Goal: Task Accomplishment & Management: Manage account settings

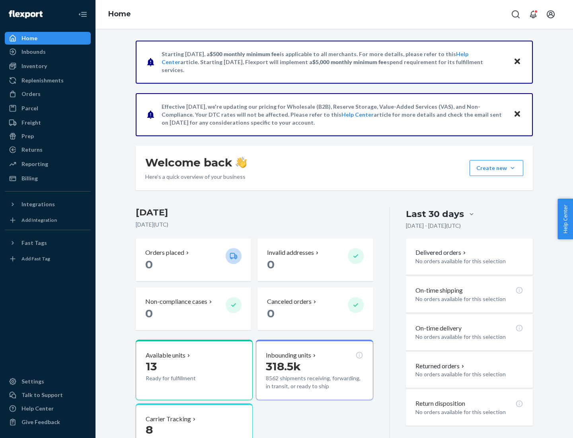
click at [513, 168] on button "Create new Create new inbound Create new order Create new product" at bounding box center [497, 168] width 54 height 16
click at [48, 52] on div "Inbounds" at bounding box center [48, 51] width 84 height 11
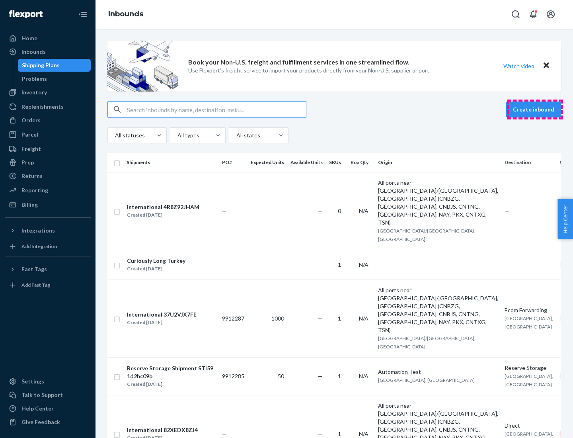
click at [535, 109] on button "Create inbound" at bounding box center [533, 109] width 55 height 16
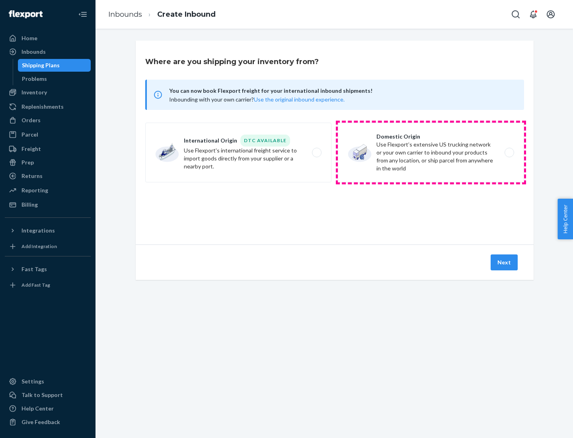
click at [431, 152] on label "Domestic Origin Use Flexport’s extensive US trucking network or your own carrie…" at bounding box center [431, 153] width 186 height 60
click at [509, 152] on input "Domestic Origin Use Flexport’s extensive US trucking network or your own carrie…" at bounding box center [511, 152] width 5 height 5
radio input "true"
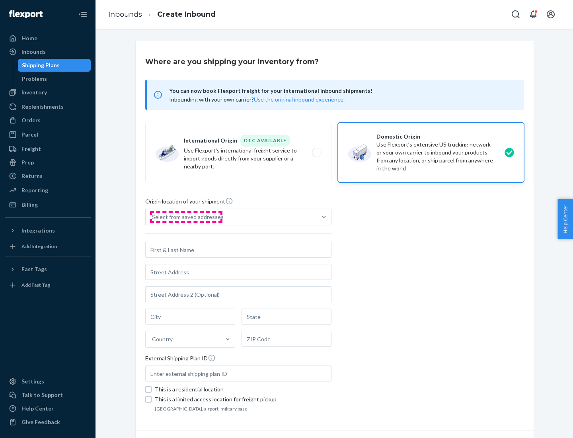
click at [186, 217] on div "Select from saved addresses" at bounding box center [188, 217] width 72 height 8
click at [153, 217] on input "Select from saved addresses" at bounding box center [152, 217] width 1 height 8
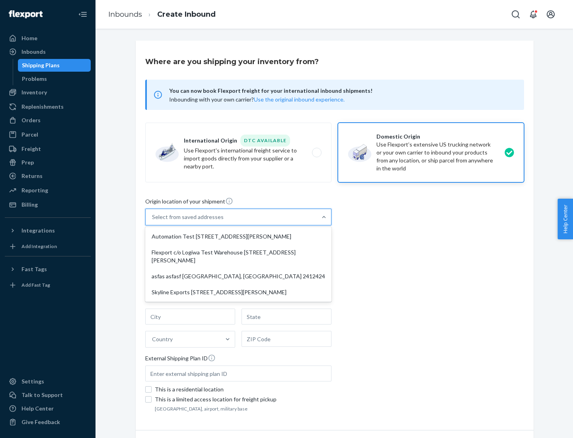
scroll to position [3, 0]
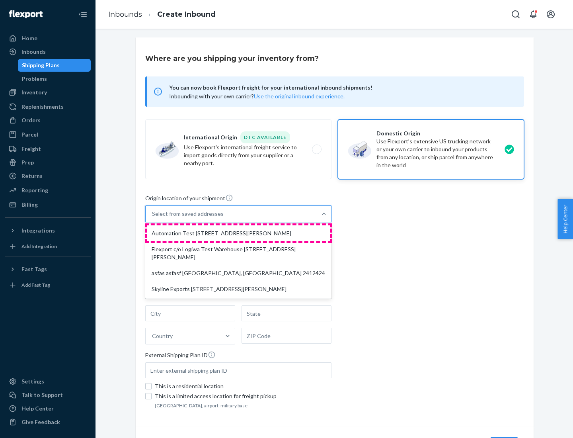
click at [238, 233] on div "Automation Test [STREET_ADDRESS][PERSON_NAME]" at bounding box center [238, 233] width 183 height 16
click at [153, 218] on input "option Automation Test [STREET_ADDRESS][PERSON_NAME] focused, 1 of 4. 4 results…" at bounding box center [152, 214] width 1 height 8
type input "Automation Test"
type input "9th Floor"
type input "[GEOGRAPHIC_DATA]"
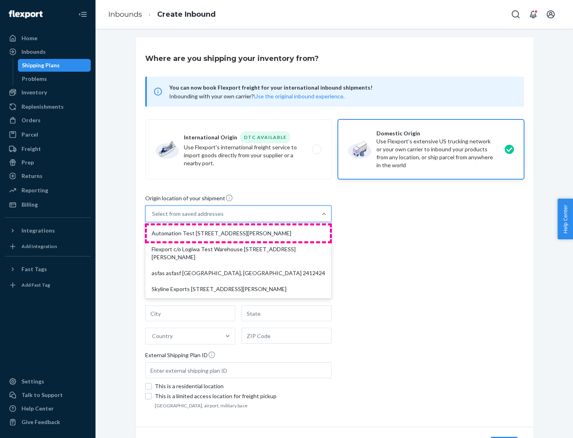
type input "CA"
type input "94104"
type input "[STREET_ADDRESS][PERSON_NAME]"
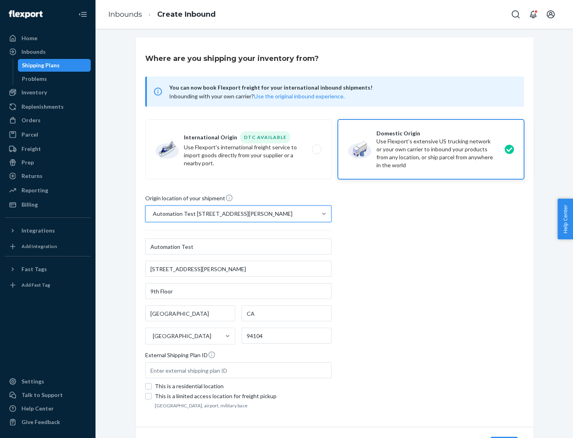
scroll to position [47, 0]
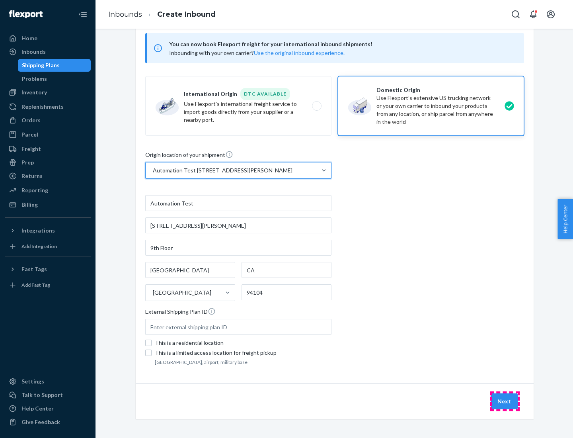
click at [505, 401] on button "Next" at bounding box center [504, 401] width 27 height 16
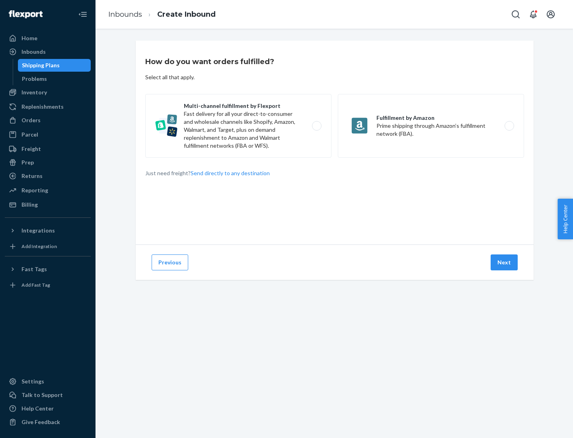
click at [238, 126] on label "Multi-channel fulfillment by Flexport Fast delivery for all your direct-to-cons…" at bounding box center [238, 126] width 186 height 64
click at [316, 126] on input "Multi-channel fulfillment by Flexport Fast delivery for all your direct-to-cons…" at bounding box center [318, 125] width 5 height 5
radio input "true"
click at [505, 262] on button "Next" at bounding box center [504, 262] width 27 height 16
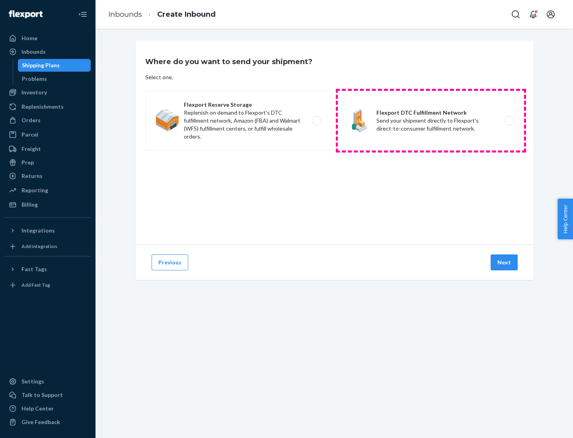
click at [431, 121] on label "Flexport DTC Fulfillment Network Send your shipment directly to Flexport's dire…" at bounding box center [431, 121] width 186 height 60
click at [509, 121] on input "Flexport DTC Fulfillment Network Send your shipment directly to Flexport's dire…" at bounding box center [511, 120] width 5 height 5
radio input "true"
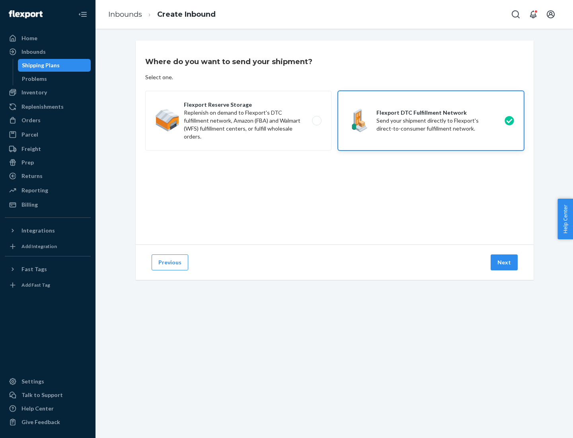
click at [505, 262] on button "Next" at bounding box center [504, 262] width 27 height 16
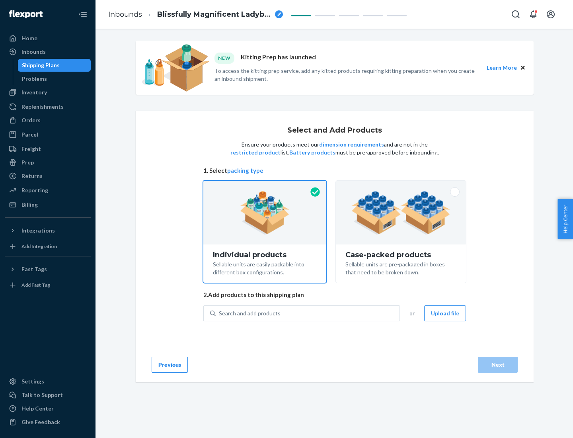
click at [401, 213] on img at bounding box center [400, 213] width 99 height 44
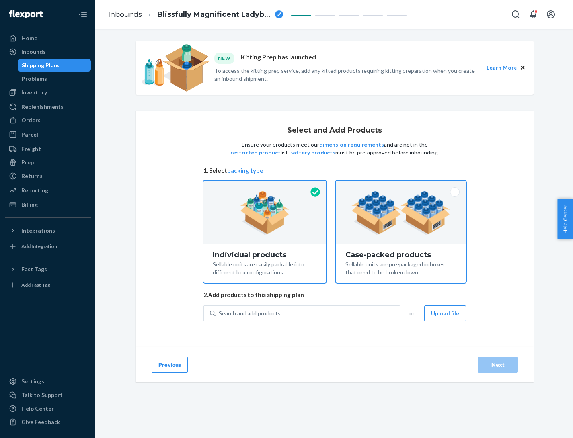
click at [401, 186] on input "Case-packed products Sellable units are pre-packaged in boxes that need to be b…" at bounding box center [400, 183] width 5 height 5
radio input "true"
radio input "false"
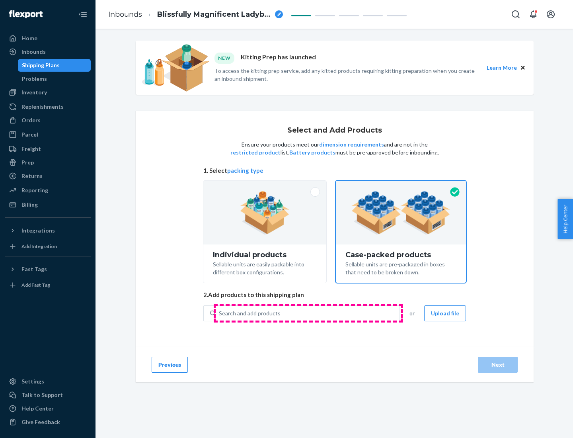
click at [308, 313] on div "Search and add products" at bounding box center [308, 313] width 184 height 14
click at [220, 313] on input "Search and add products" at bounding box center [219, 313] width 1 height 8
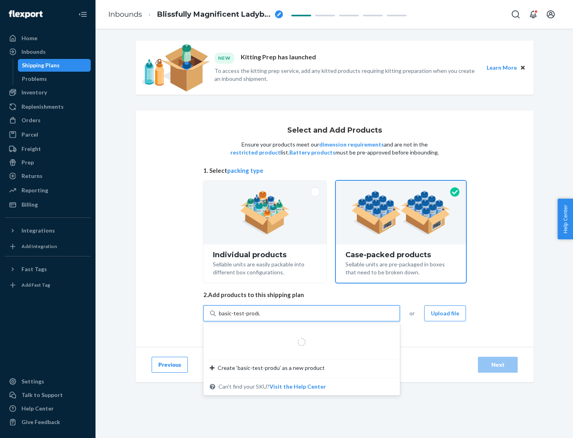
type input "basic-test-product-1"
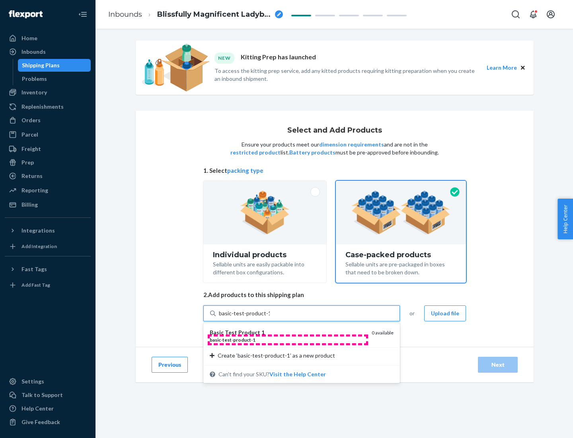
click at [288, 340] on div "basic - test - product - 1" at bounding box center [288, 339] width 156 height 7
click at [270, 317] on input "basic-test-product-1" at bounding box center [244, 313] width 51 height 8
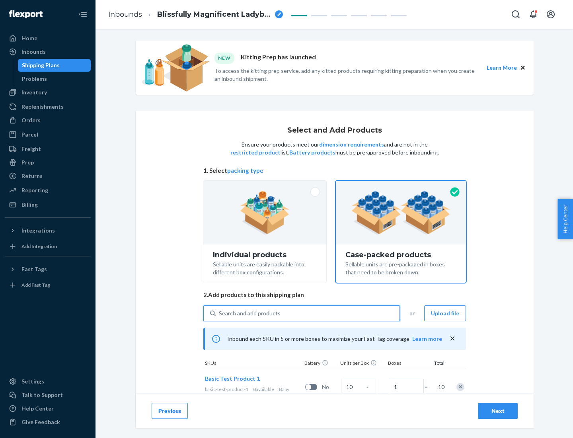
scroll to position [29, 0]
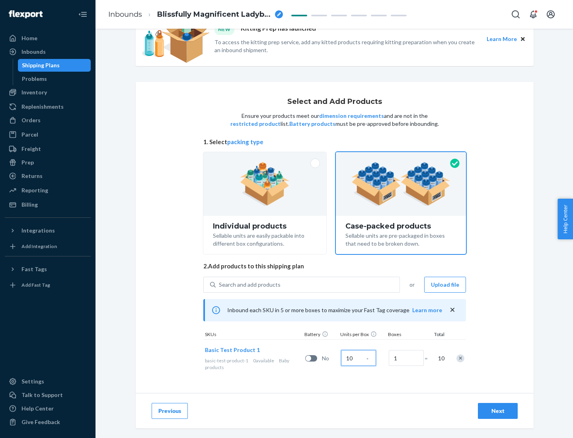
type input "10"
type input "7"
click at [498, 411] on div "Next" at bounding box center [498, 411] width 26 height 8
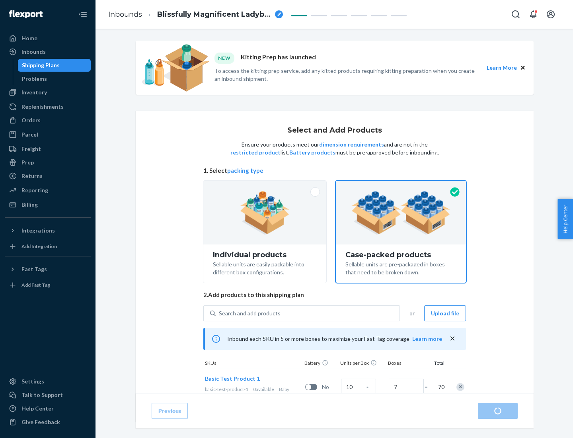
radio input "true"
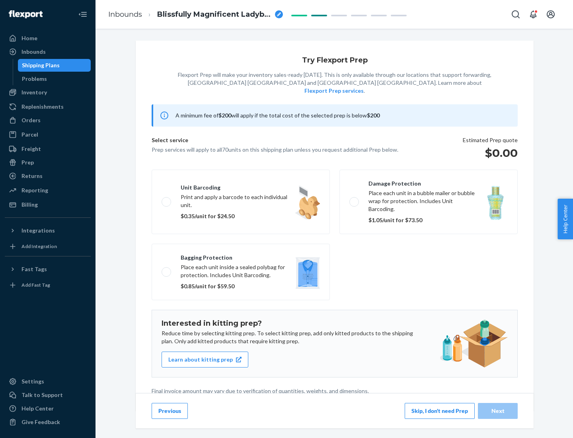
scroll to position [2, 0]
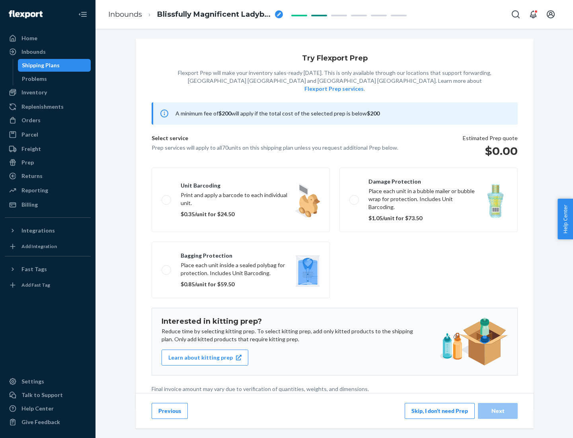
click at [241, 254] on label "Bagging protection Place each unit inside a sealed polybag for protection. Incl…" at bounding box center [241, 270] width 178 height 57
click at [167, 267] on input "Bagging protection Place each unit inside a sealed polybag for protection. Incl…" at bounding box center [164, 269] width 5 height 5
checkbox input "true"
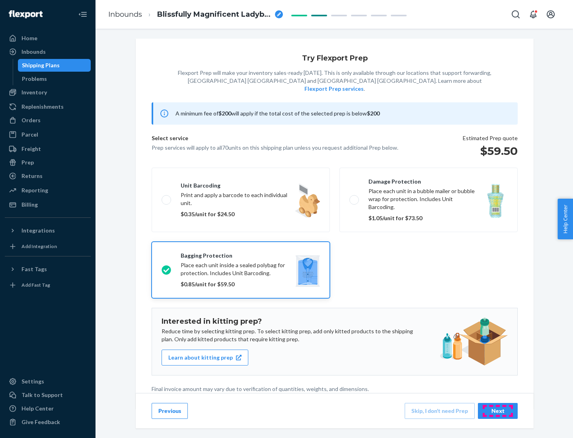
click at [498, 410] on div "Next" at bounding box center [498, 411] width 26 height 8
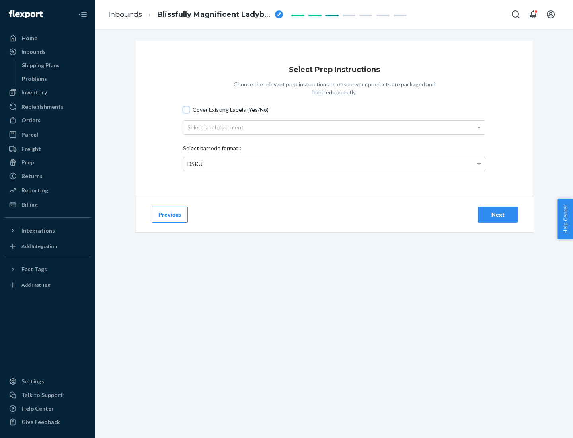
click at [186, 109] on input "Cover Existing Labels (Yes/No)" at bounding box center [186, 110] width 6 height 6
checkbox input "true"
click at [334, 127] on div "Select label placement" at bounding box center [334, 128] width 302 height 14
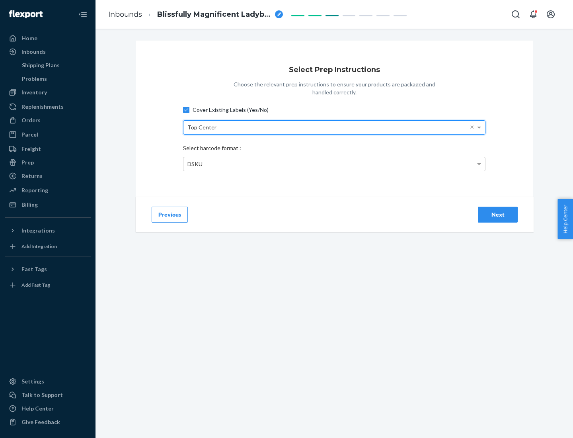
click at [334, 164] on div "DSKU" at bounding box center [334, 164] width 302 height 14
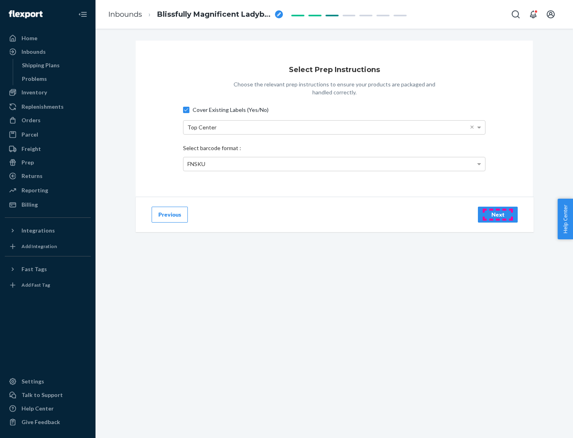
click at [498, 214] on div "Next" at bounding box center [498, 215] width 26 height 8
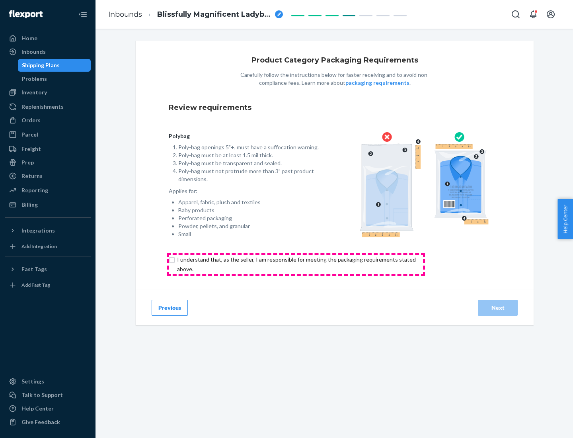
click at [296, 264] on input "checkbox" at bounding box center [301, 264] width 265 height 19
checkbox input "true"
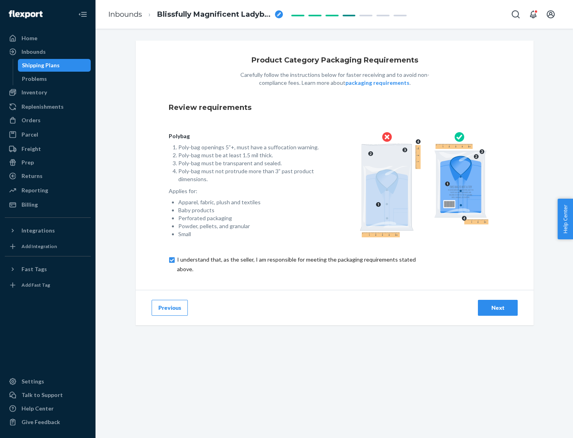
click at [498, 307] on div "Next" at bounding box center [498, 308] width 26 height 8
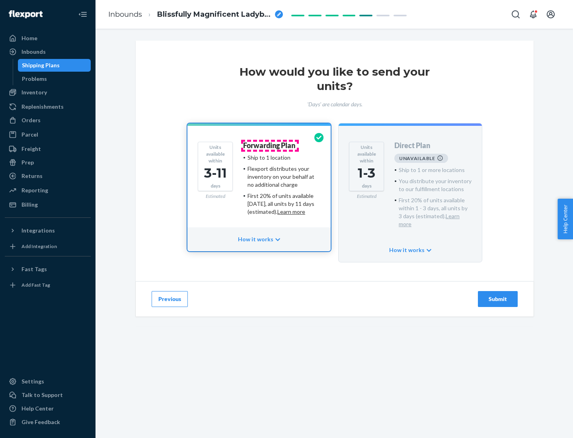
click at [270, 145] on h4 "Forwarding Plan" at bounding box center [269, 146] width 52 height 8
click at [498, 295] on div "Submit" at bounding box center [498, 299] width 26 height 8
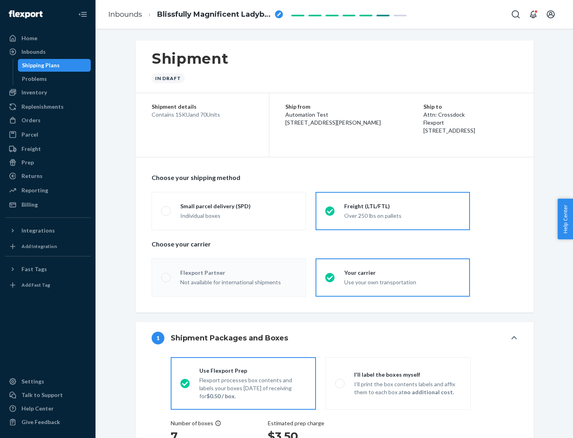
radio input "true"
radio input "false"
radio input "true"
radio input "false"
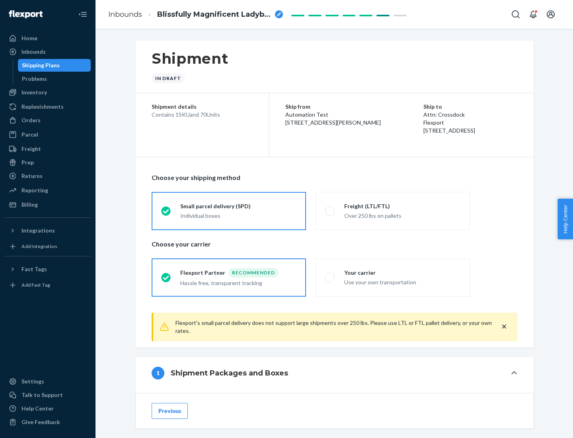
click at [238, 215] on div "Individual boxes" at bounding box center [238, 216] width 116 height 8
click at [166, 213] on input "Small parcel delivery (SPD) Individual boxes" at bounding box center [163, 210] width 5 height 5
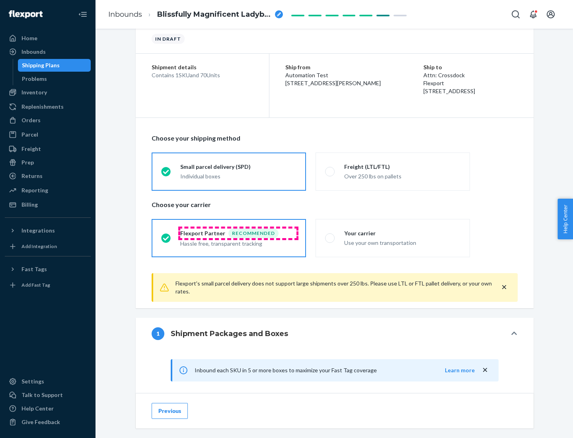
click at [238, 233] on div "Recommended" at bounding box center [253, 233] width 50 height 10
click at [166, 235] on input "Flexport Partner Recommended Hassle free, transparent tracking" at bounding box center [163, 237] width 5 height 5
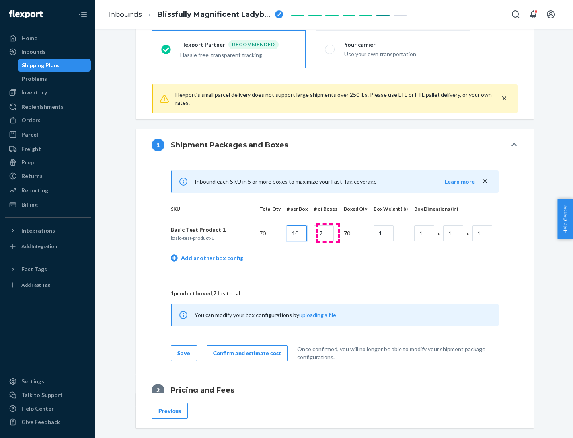
type input "10"
type input "7"
type input "1"
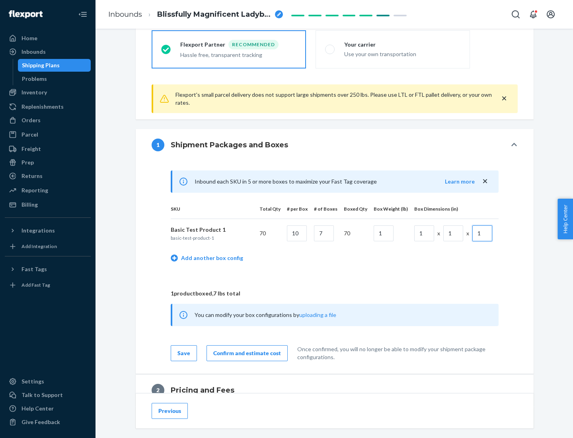
scroll to position [348, 0]
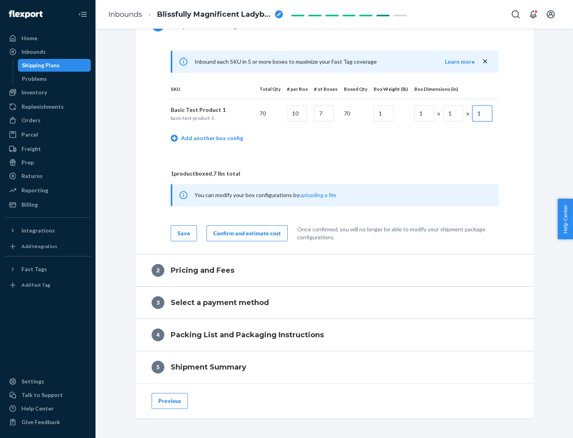
type input "1"
click at [246, 233] on div "Confirm and estimate cost" at bounding box center [247, 233] width 68 height 8
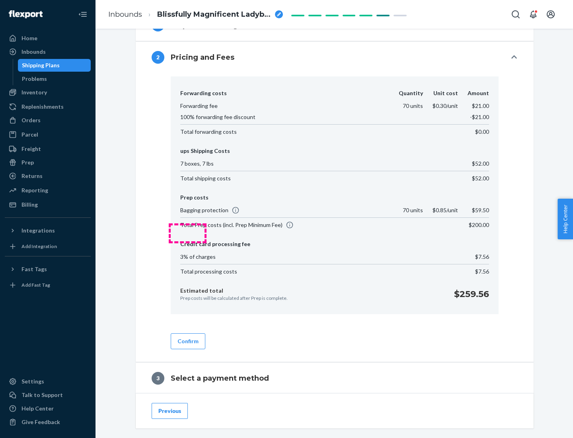
scroll to position [456, 0]
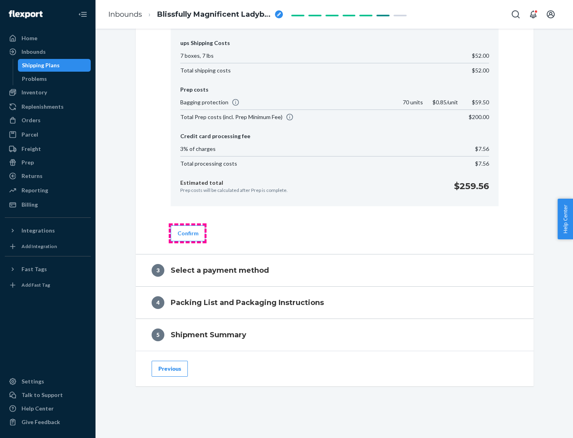
click at [187, 233] on button "Confirm" at bounding box center [188, 233] width 35 height 16
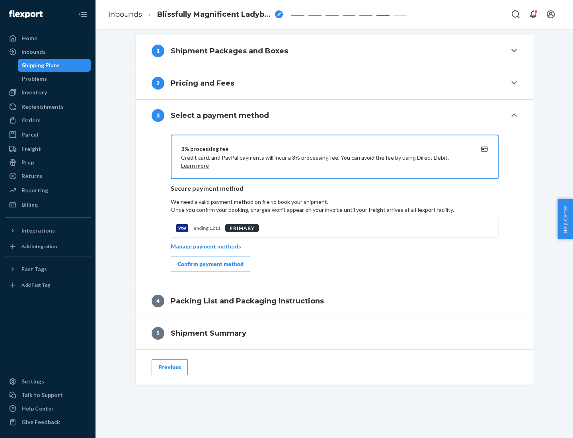
scroll to position [322, 0]
click at [210, 264] on div "Confirm payment method" at bounding box center [211, 264] width 66 height 8
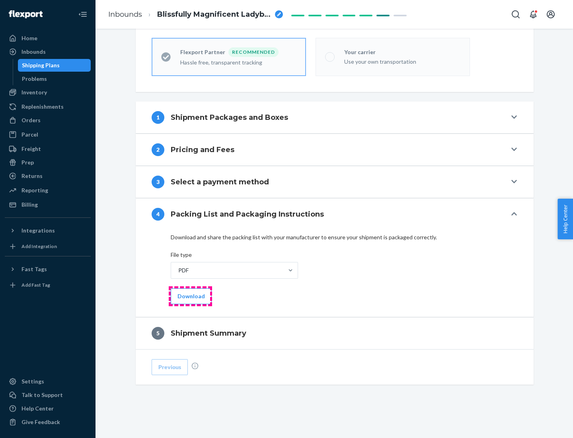
click at [190, 296] on button "Download" at bounding box center [191, 296] width 41 height 16
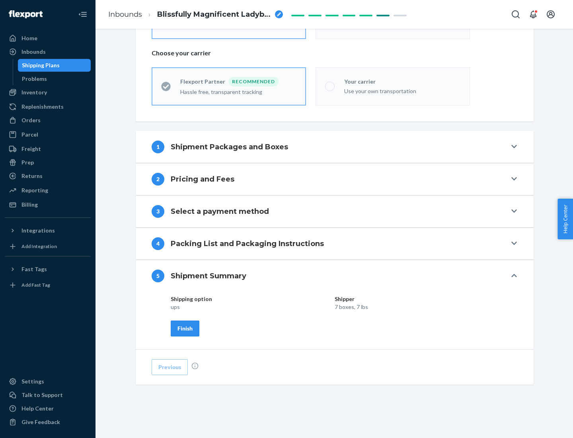
scroll to position [191, 0]
